Goal: Book appointment/travel/reservation

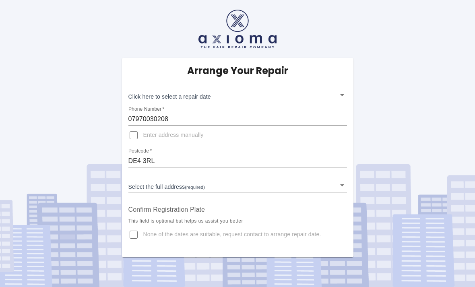
click at [342, 93] on body "Arrange Your Repair Click here to select a repair date ​ Phone Number   * 07970…" at bounding box center [237, 143] width 475 height 287
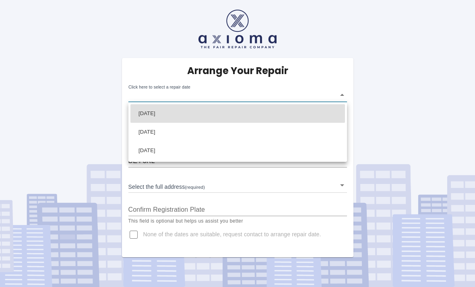
click at [174, 130] on li "[DATE]" at bounding box center [238, 132] width 215 height 19
type input "[DATE]T00:00:00.000Z"
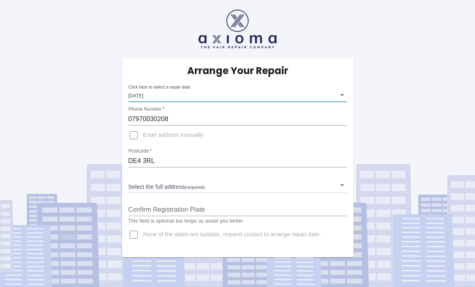
click at [134, 133] on input "Enter address manually" at bounding box center [133, 135] width 19 height 19
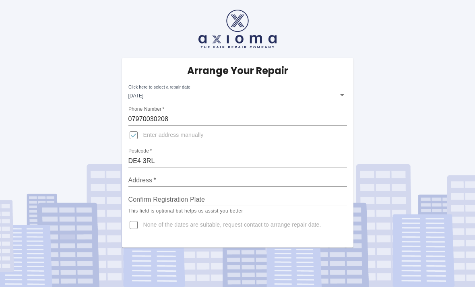
click at [133, 137] on input "Enter address manually" at bounding box center [133, 135] width 19 height 19
checkbox input "false"
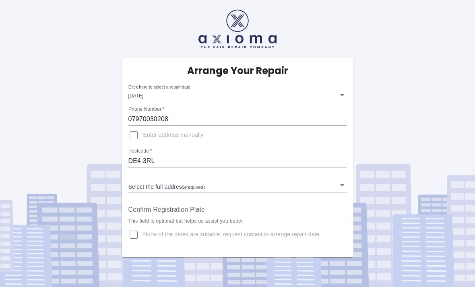
click at [215, 184] on body "Arrange Your Repair Click here to select a repair date [DATE] [DATE]T00:00:00.0…" at bounding box center [237, 143] width 475 height 287
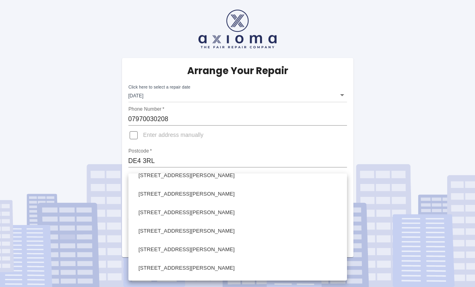
scroll to position [488, 0]
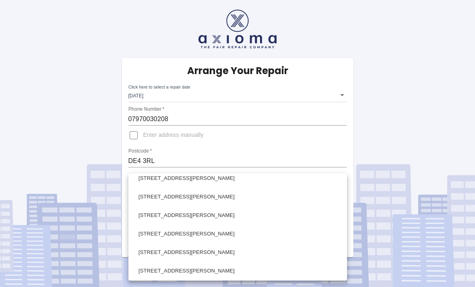
click at [217, 219] on li "[STREET_ADDRESS][PERSON_NAME]" at bounding box center [238, 215] width 215 height 19
type input "[STREET_ADDRESS][PERSON_NAME]"
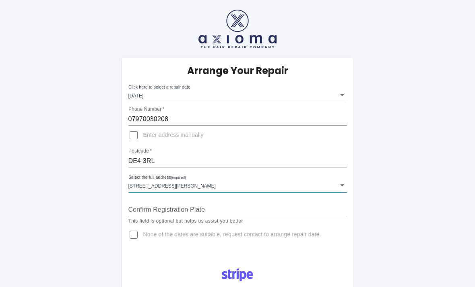
click at [228, 207] on input "Confirm Registration Plate" at bounding box center [238, 209] width 219 height 13
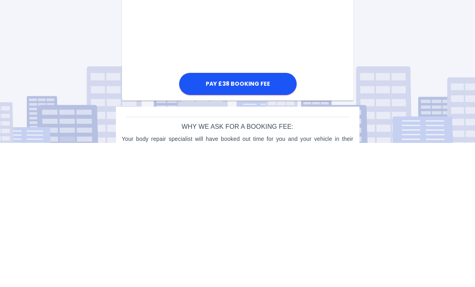
scroll to position [293, 0]
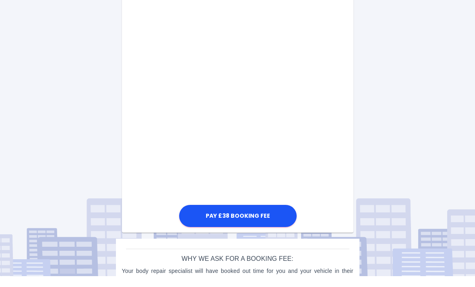
type input "FD25 HGN"
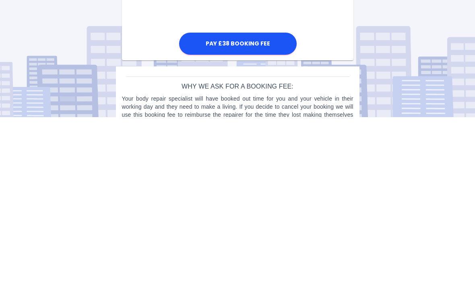
scroll to position [451, 0]
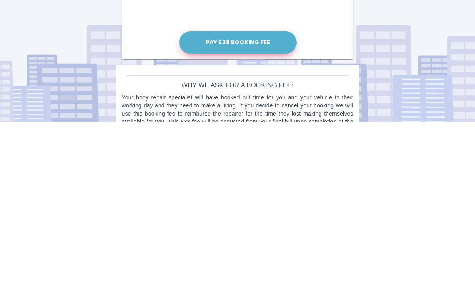
click at [255, 197] on button "Pay £38 Booking Fee" at bounding box center [238, 208] width 118 height 22
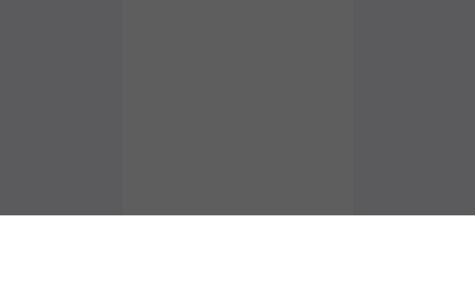
scroll to position [402, 0]
